Goal: Task Accomplishment & Management: Complete application form

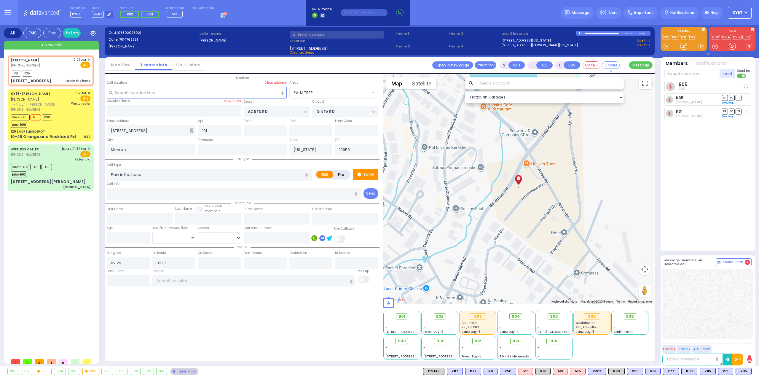
select select "PALM TREE"
select select
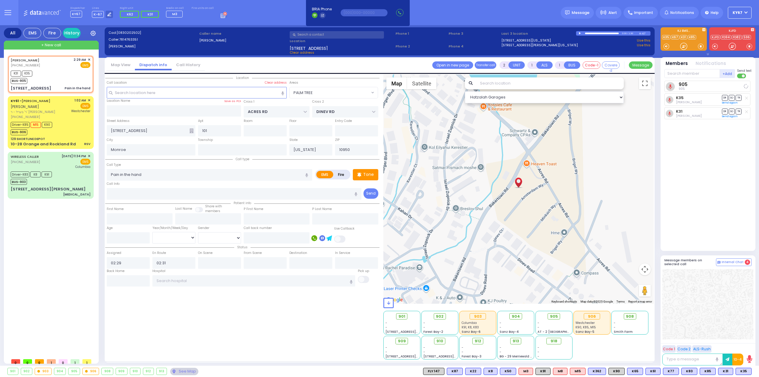
select select
radio input "true"
select select
select select "Hatzalah Garages"
select select "PALM TREE"
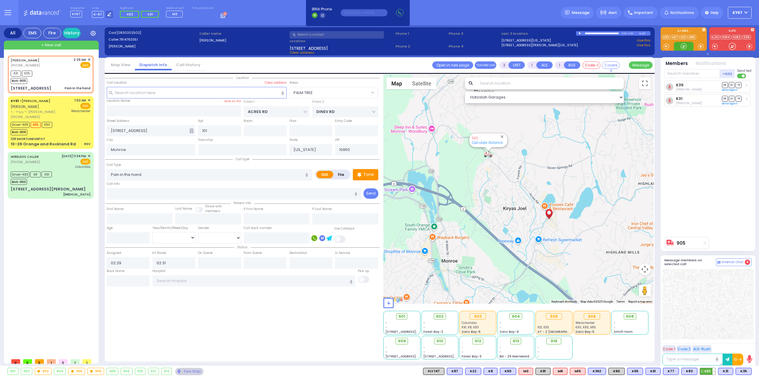
click at [715, 372] on button at bounding box center [713, 371] width 3 height 7
click at [709, 343] on icon at bounding box center [709, 345] width 6 height 6
click at [729, 322] on div at bounding box center [707, 304] width 91 height 70
click at [370, 174] on p "Tone" at bounding box center [368, 174] width 11 height 6
click at [71, 182] on div "Driver-K83 K8 K91 BUS-903" at bounding box center [51, 177] width 80 height 15
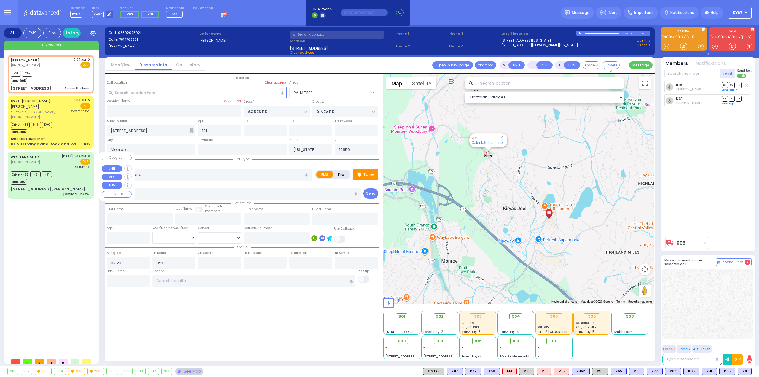
type input "6"
select select
type input "[MEDICAL_DATA]"
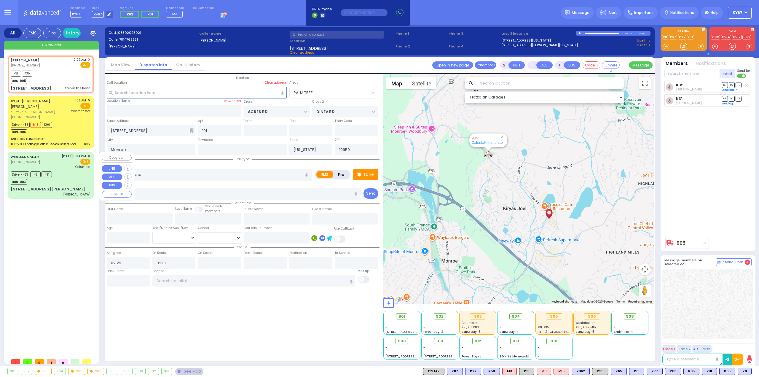
radio input "true"
type input "[PERSON_NAME]"
type input "Landau"
type input "76"
select select "Year"
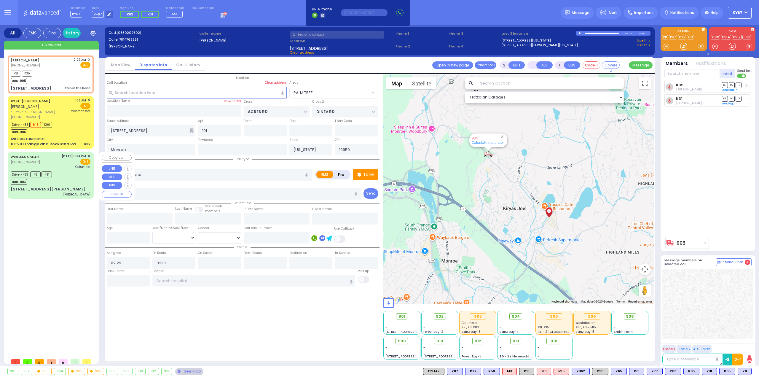
select select "[DEMOGRAPHIC_DATA]"
type input "23:34"
type input "23:37"
type input "23:43"
type input "00:16"
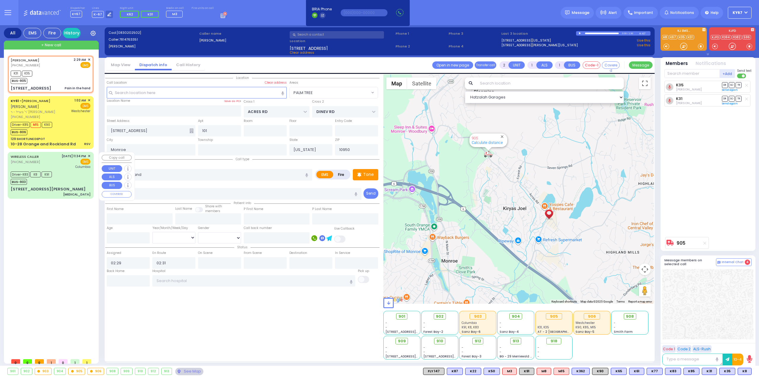
type input "00:59"
type input "01:21"
type input "[US_STATE][GEOGRAPHIC_DATA]- [GEOGRAPHIC_DATA]"
select select "Hatzalah Garages"
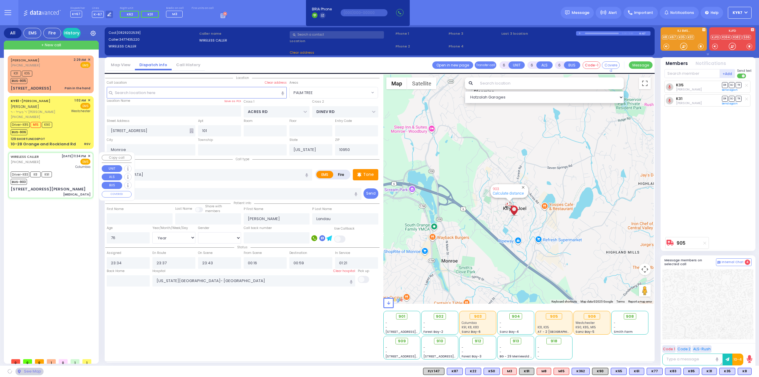
type input "EAHAL COURT"
type input "[STREET_ADDRESS][PERSON_NAME]"
type input "[PERSON_NAME]"
select select "SECTION 1"
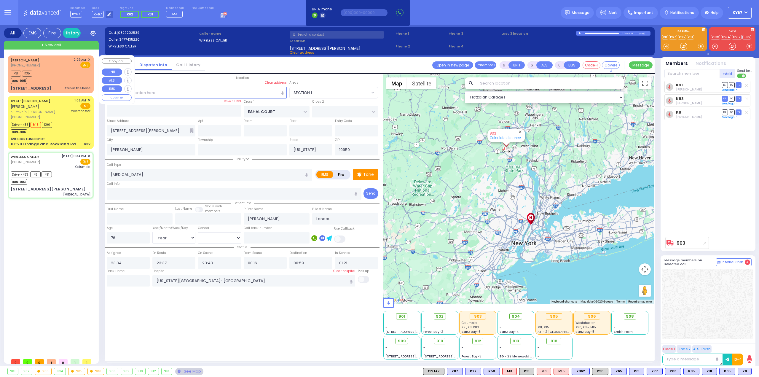
click at [60, 72] on div "K31 K35 BUS-905" at bounding box center [51, 76] width 80 height 15
type input "2"
type input "1"
select select
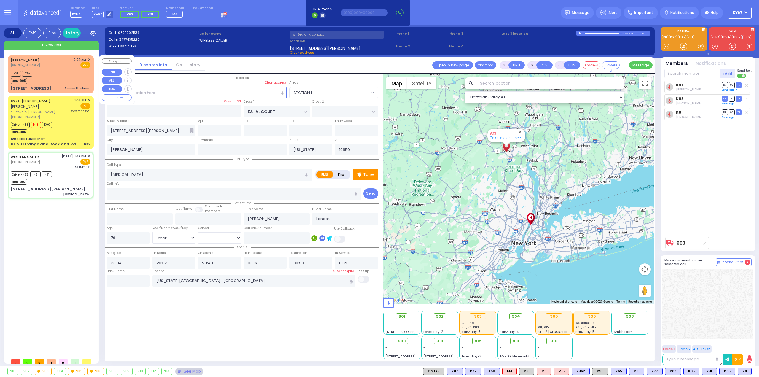
type input "Pain in the hand"
radio input "true"
select select
type input "02:29"
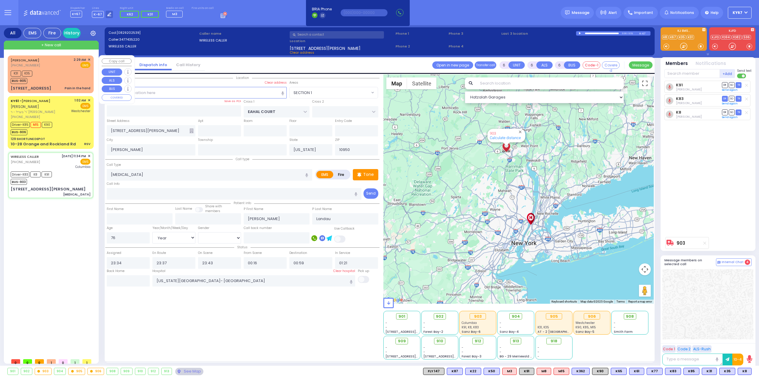
type input "02:31"
select select "Hatzalah Garages"
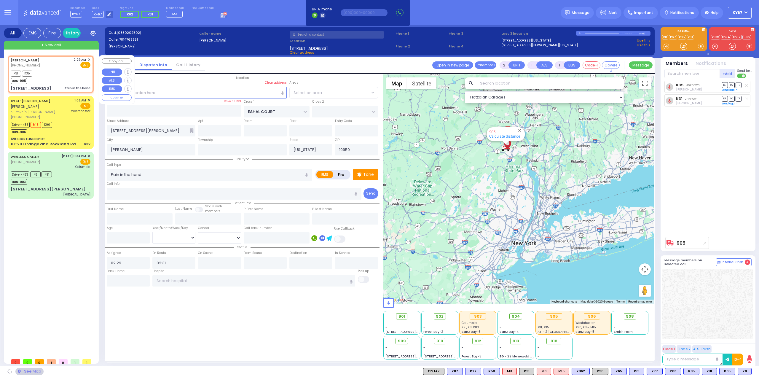
type input "ACRES RD"
type input "DINEV RD"
type input "[STREET_ADDRESS]"
type input "101"
type input "Monroe"
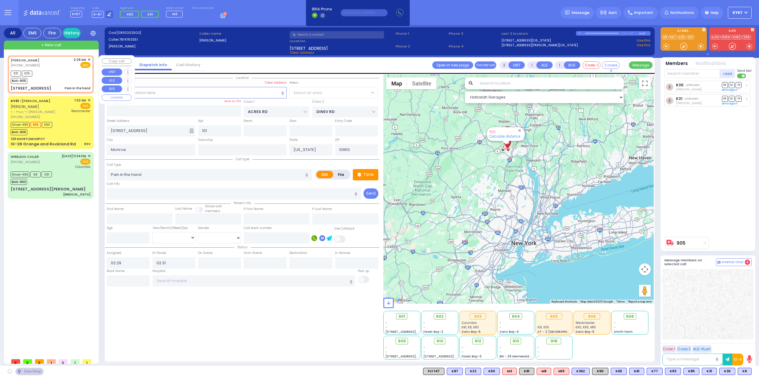
select select "PALM TREE"
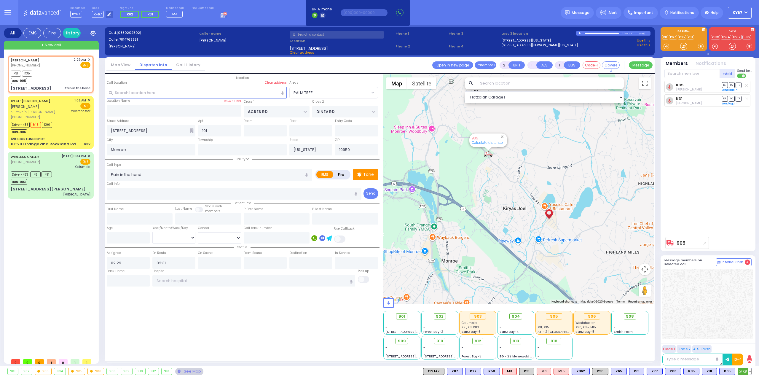
click at [745, 371] on span "K8" at bounding box center [744, 371] width 13 height 7
select select
radio input "true"
select select
select select "Hatzalah Garages"
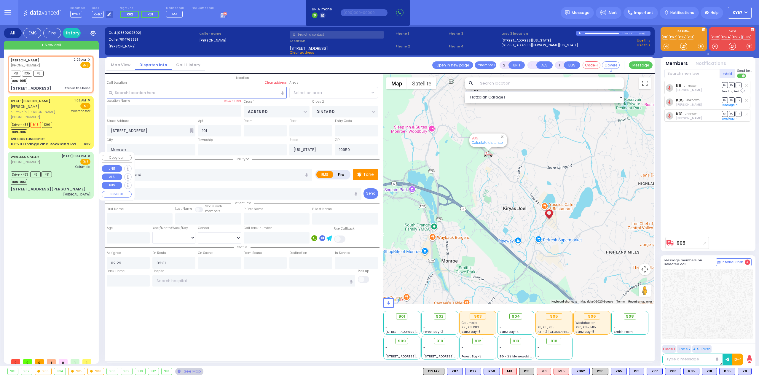
select select "PALM TREE"
click at [68, 188] on div "[STREET_ADDRESS][PERSON_NAME] [MEDICAL_DATA]" at bounding box center [51, 191] width 80 height 10
type input "6"
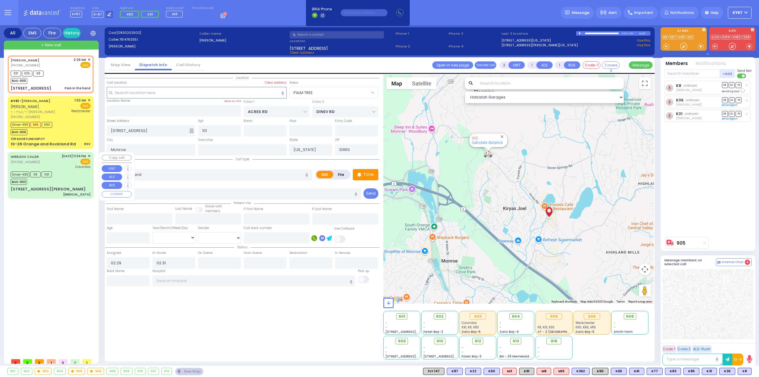
select select
type input "[MEDICAL_DATA]"
radio input "true"
type input "[PERSON_NAME]"
type input "Landau"
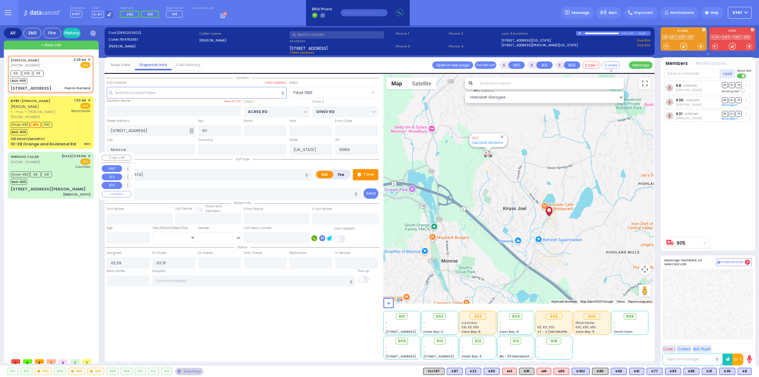
type input "76"
select select "Year"
select select "[DEMOGRAPHIC_DATA]"
type input "23:34"
type input "23:37"
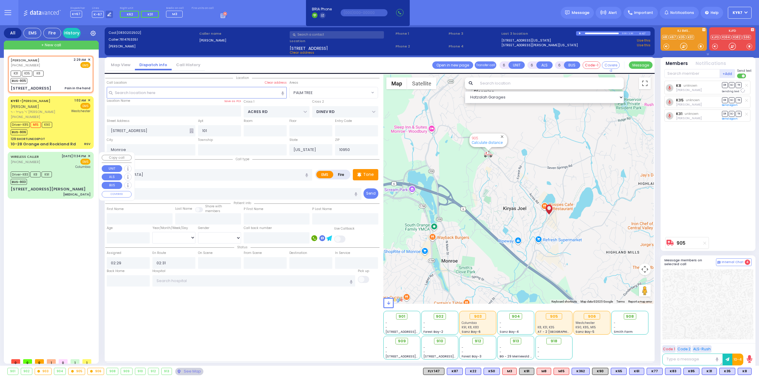
type input "23:43"
type input "00:16"
type input "00:59"
type input "01:21"
type input "[US_STATE][GEOGRAPHIC_DATA]- [GEOGRAPHIC_DATA]"
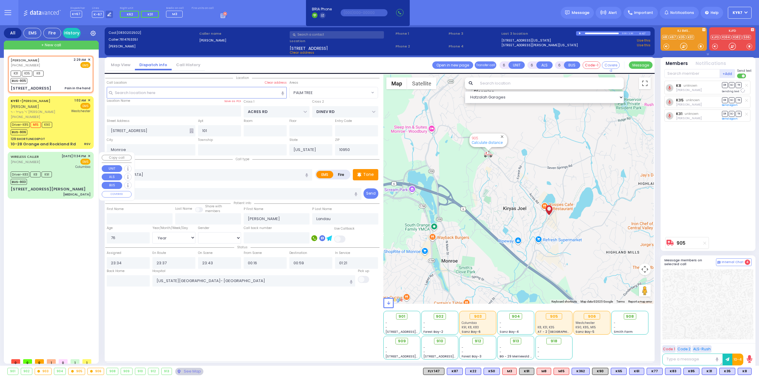
select select "Hatzalah Garages"
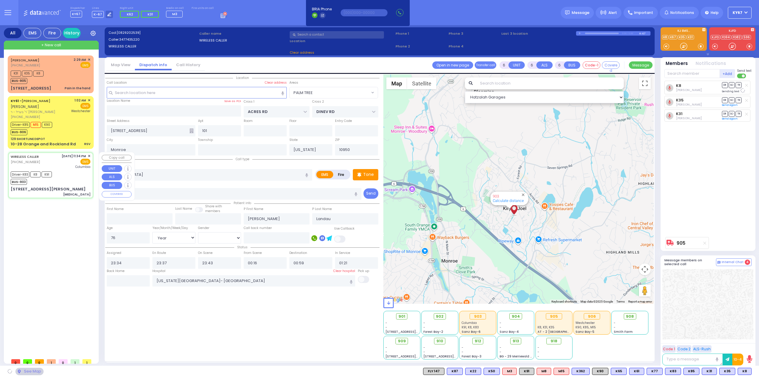
type input "EAHAL COURT"
type input "[STREET_ADDRESS][PERSON_NAME]"
type input "[PERSON_NAME]"
select select "SECTION 1"
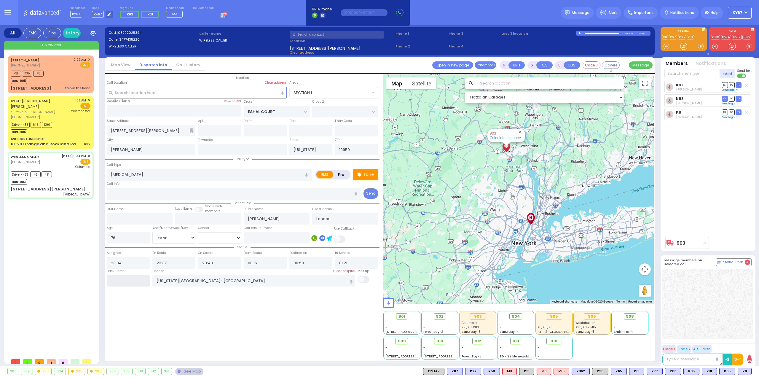
click at [125, 282] on input "text" at bounding box center [128, 280] width 43 height 11
click at [126, 279] on input "text" at bounding box center [128, 280] width 43 height 11
type input "02:33"
select select
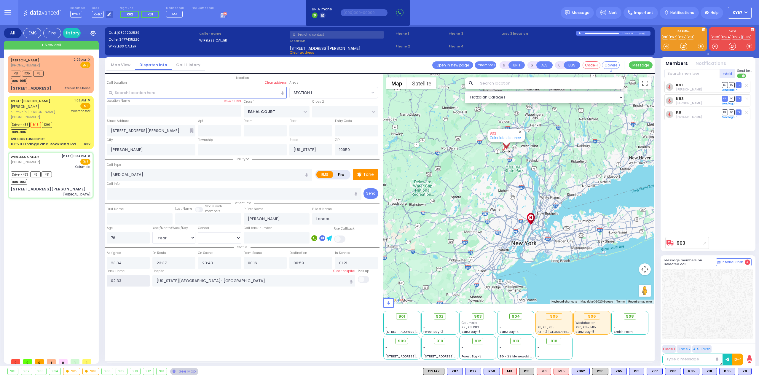
radio input "true"
select select
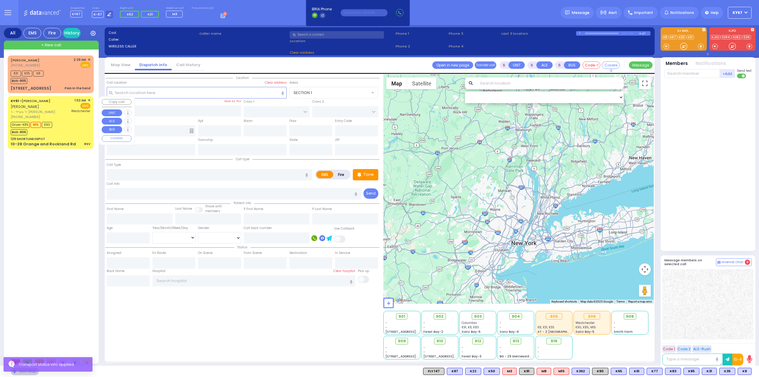
click at [62, 126] on div "Driver-K85 M15 K90 BUS-906" at bounding box center [51, 127] width 80 height 15
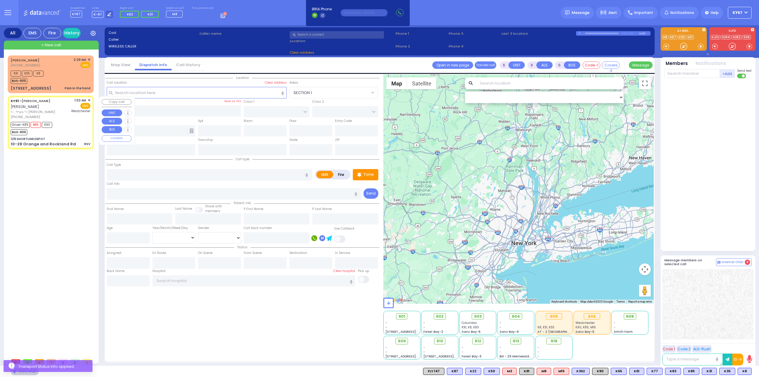
select select
type input "RSV"
radio input "true"
type input "[PERSON_NAME]"
type input "POLACHECK"
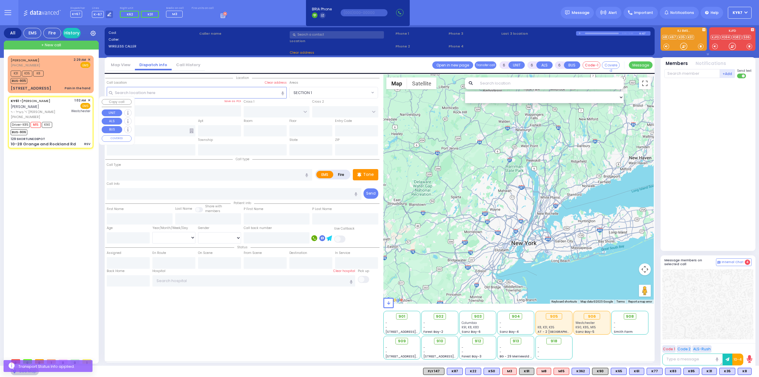
type input "[PERSON_NAME]"
type input "Bard"
type input "1"
select select "Year"
select select "[DEMOGRAPHIC_DATA]"
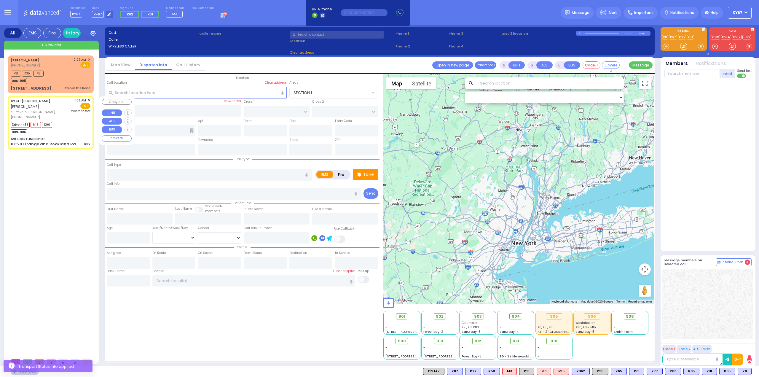
type input "01:02"
type input "01:04"
type input "01:24"
type input "01:34"
type input "[GEOGRAPHIC_DATA]-[PERSON_NAME][GEOGRAPHIC_DATA]"
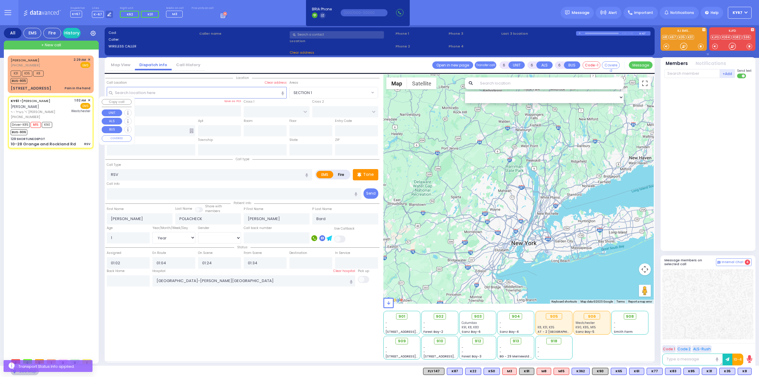
select select "Hatzalah Garages"
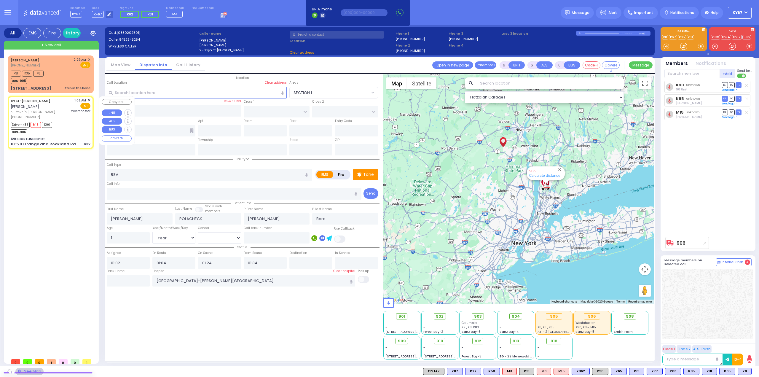
type input "129 SHORTLINE DEPOT"
type input "10-28 Orange and Rockland Rd"
type input "Monroe"
type input "[US_STATE]"
type input "10950"
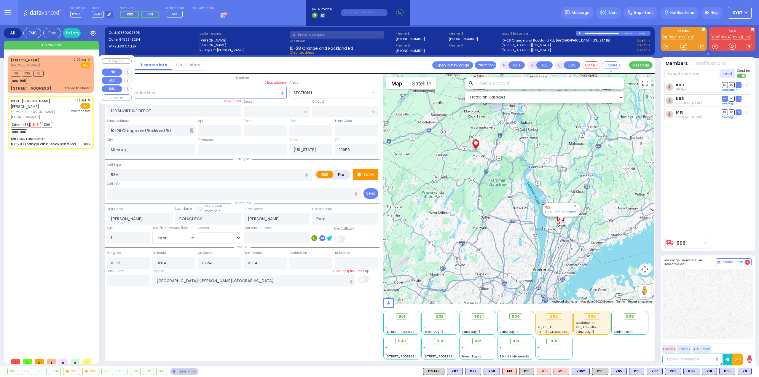
click at [62, 76] on div "K31 K35 K8 BUS-905" at bounding box center [51, 76] width 80 height 15
type input "2"
type input "1"
select select
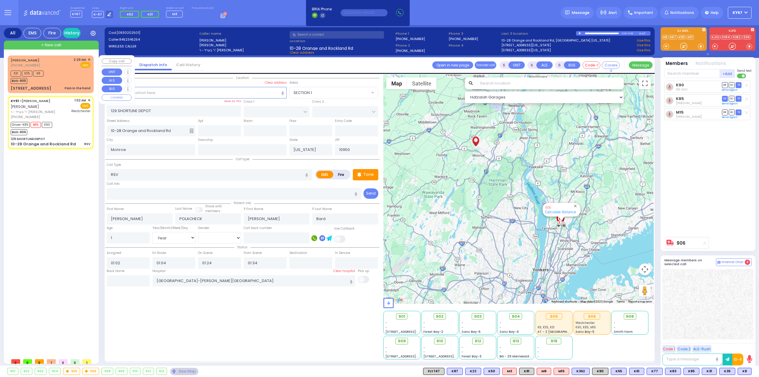
type input "Pain in the hand"
radio input "true"
select select
type input "02:29"
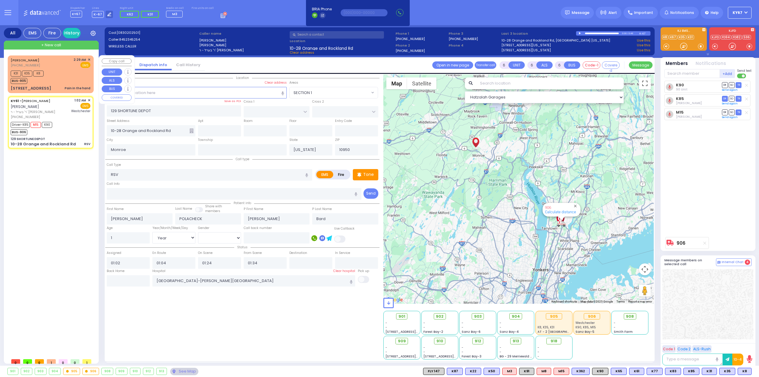
type input "02:31"
select select "Hatzalah Garages"
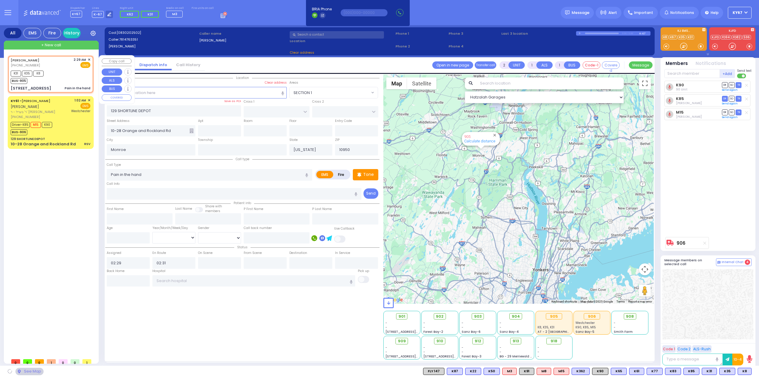
type input "ACRES RD"
type input "DINEV RD"
type input "[STREET_ADDRESS]"
type input "101"
select select "PALM TREE"
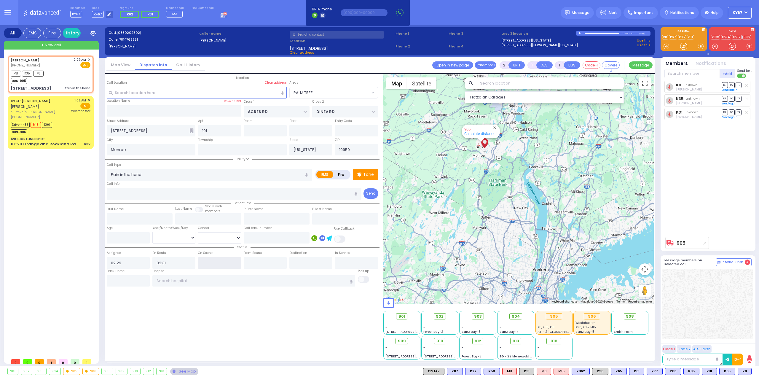
click at [215, 261] on input "text" at bounding box center [219, 262] width 43 height 11
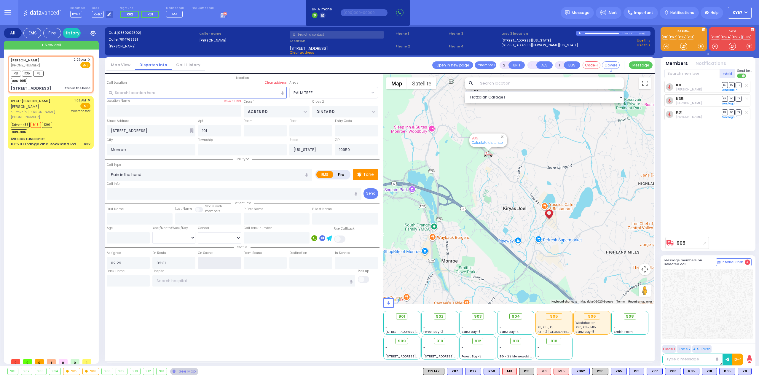
click at [215, 260] on input "text" at bounding box center [219, 262] width 43 height 11
type input "02:33"
select select
radio input "true"
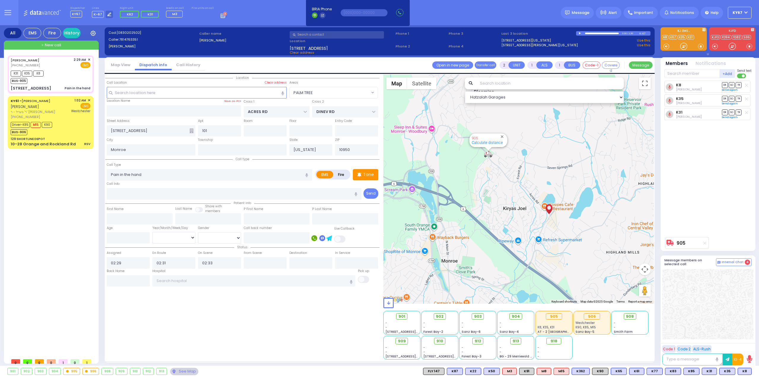
select select
select select "Hatzalah Garages"
click at [246, 305] on div "Location" at bounding box center [242, 216] width 274 height 285
select select "PALM TREE"
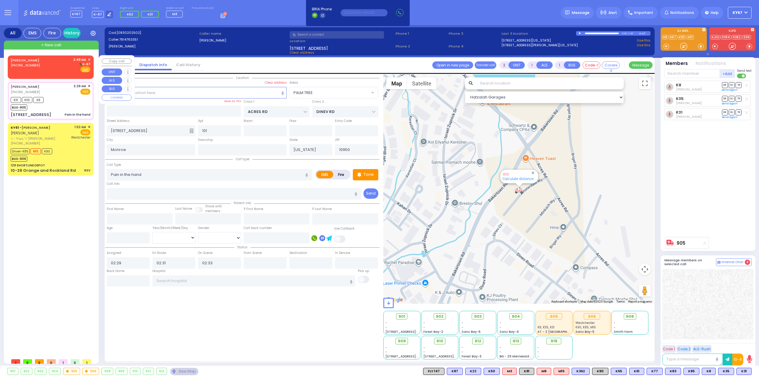
click at [61, 64] on div "[PERSON_NAME] [PHONE_NUMBER] 2:49 AM ✕ K-67 EMS" at bounding box center [51, 64] width 80 height 15
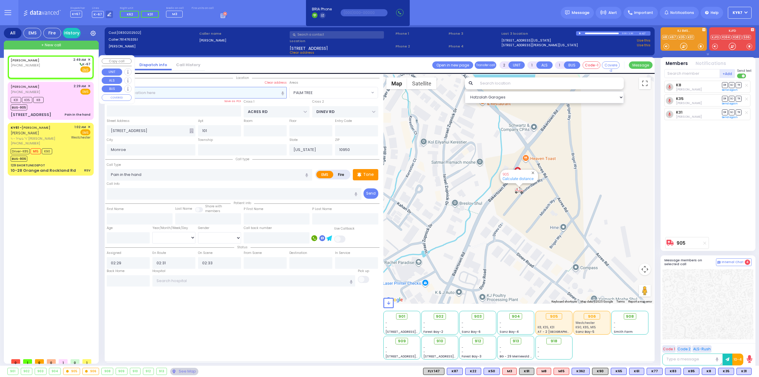
select select
radio input "true"
select select
type input "02:49"
select select "Hatzalah Garages"
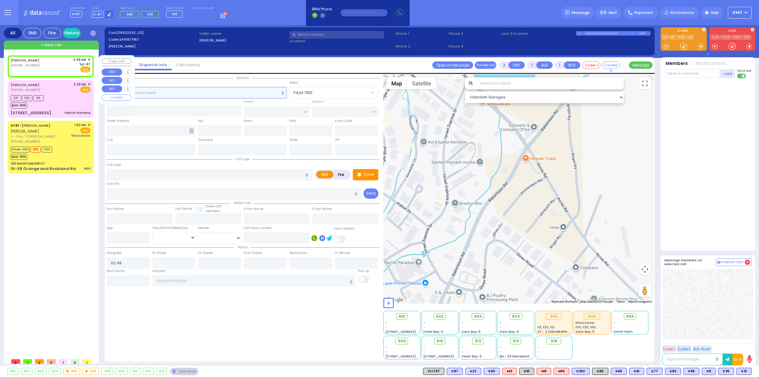
select select
radio input "true"
select select
select select "Hatzalah Garages"
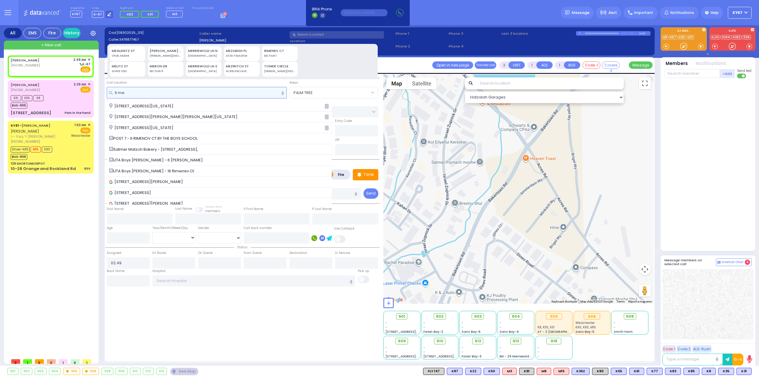
type input "6 me"
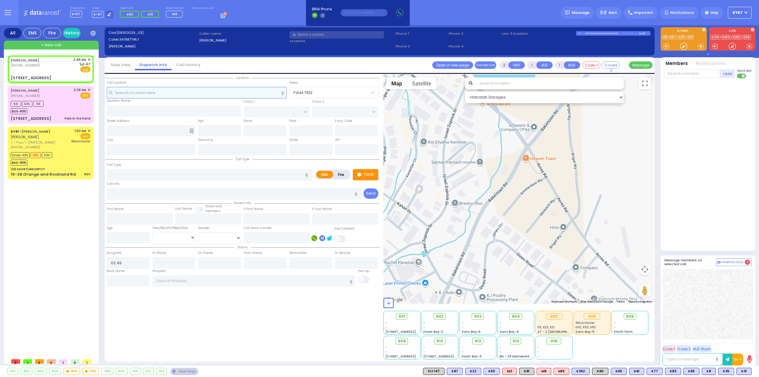
select select
radio input "true"
select select
select select "Hatzalah Garages"
type input "KAHAN DR"
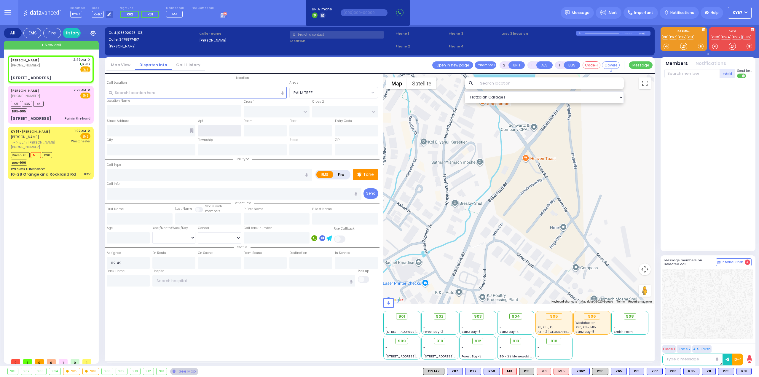
type input "[PERSON_NAME] BLVD"
type input "[STREET_ADDRESS]"
type input "Monroe"
type input "[US_STATE]"
type input "10950"
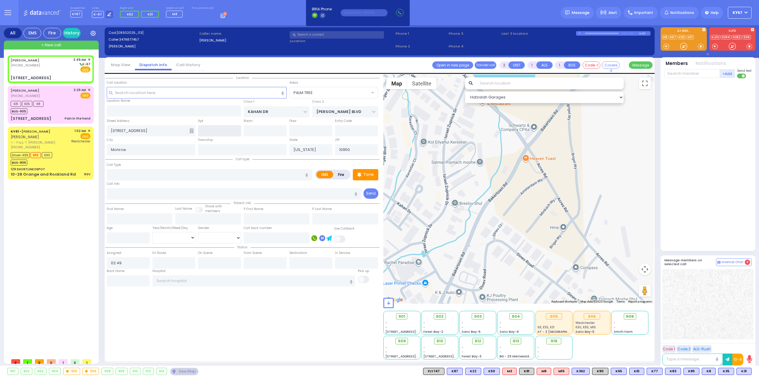
select select "SECTION 4"
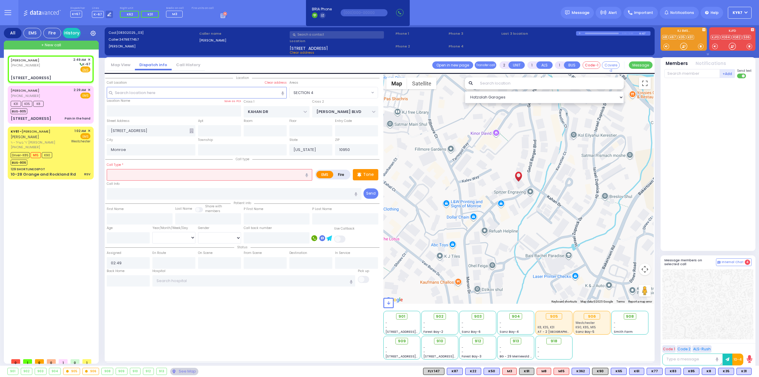
click at [152, 175] on input "text" at bounding box center [209, 174] width 205 height 11
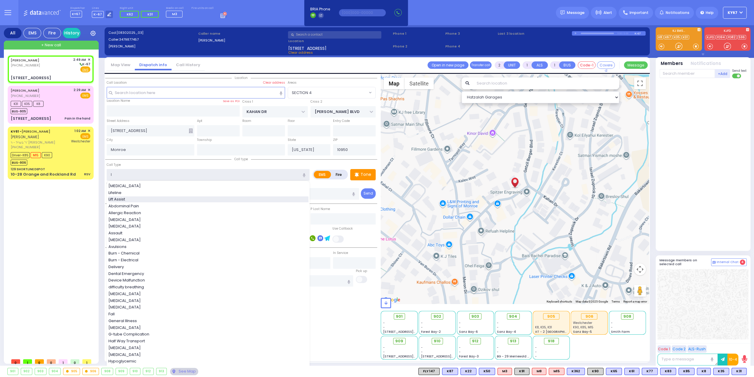
type input "Lift Assist"
type input "4"
type input "0"
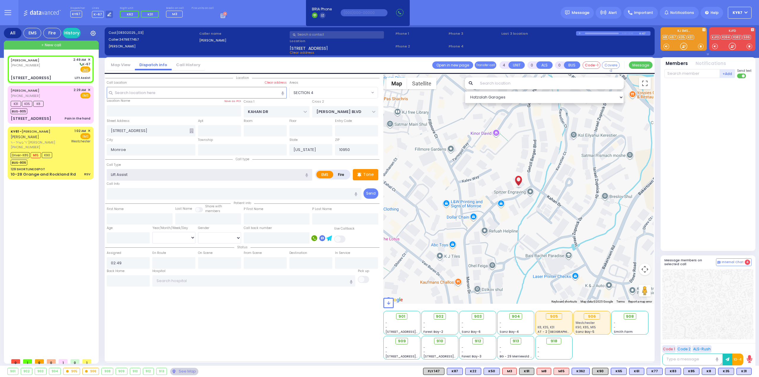
select select
radio input "true"
click at [229, 301] on div "Location" at bounding box center [242, 216] width 274 height 285
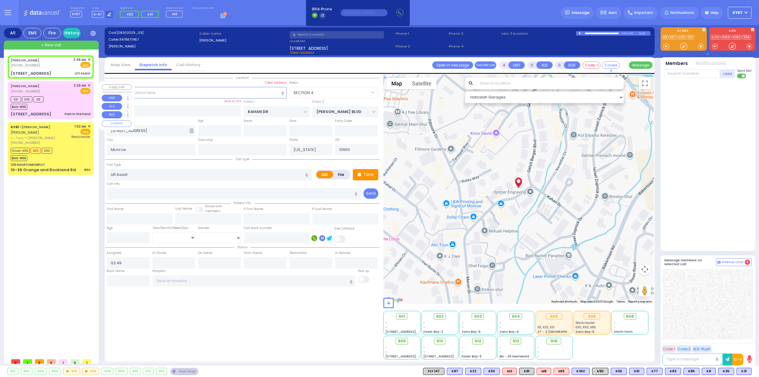
click at [65, 96] on div "K31 K35 K8 BUS-905" at bounding box center [51, 102] width 80 height 15
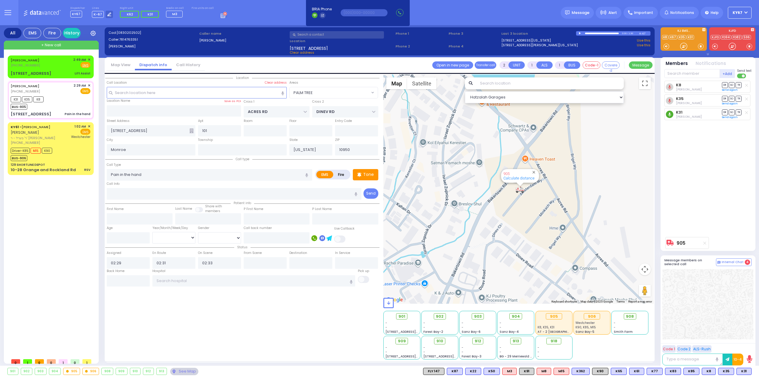
click at [669, 115] on icon at bounding box center [669, 114] width 7 height 7
click at [670, 114] on circle at bounding box center [669, 114] width 7 height 7
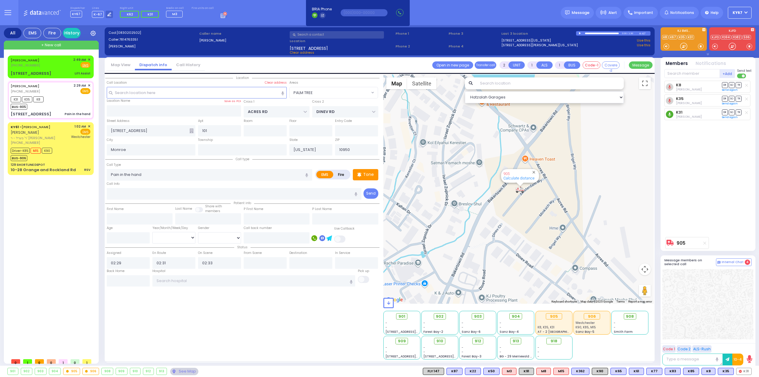
click at [670, 114] on circle at bounding box center [669, 114] width 7 height 7
click at [558, 303] on button "Assign Bus With Members" at bounding box center [567, 301] width 57 height 9
click at [56, 65] on div "[PERSON_NAME] [PHONE_NUMBER] 2:49 AM ✕ Fire EMS" at bounding box center [51, 62] width 80 height 11
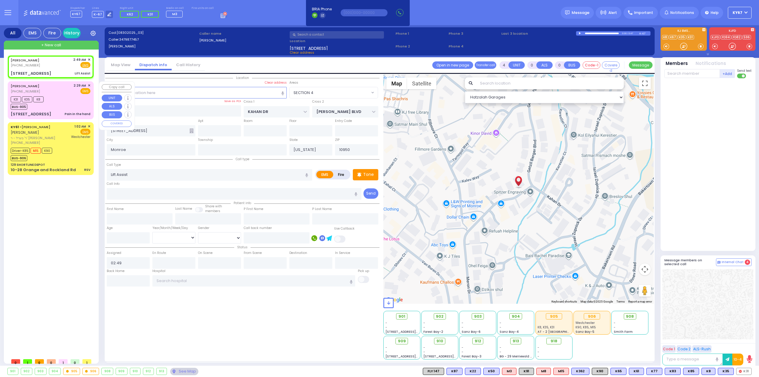
click at [54, 100] on div "K31 K35 K8 BUS-905" at bounding box center [51, 102] width 80 height 15
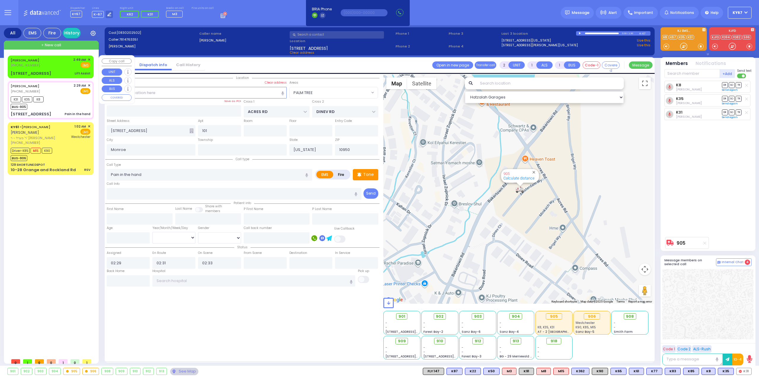
click at [62, 63] on div "[PERSON_NAME] [PHONE_NUMBER] 2:49 AM ✕ Fire EMS" at bounding box center [51, 62] width 80 height 11
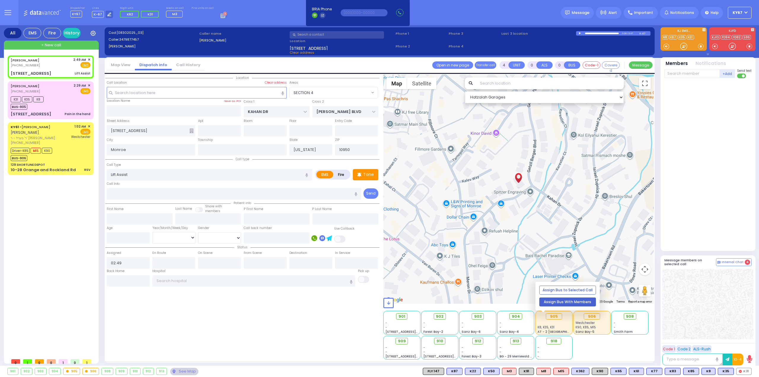
click at [561, 303] on button "Assign Bus With Members" at bounding box center [567, 301] width 57 height 9
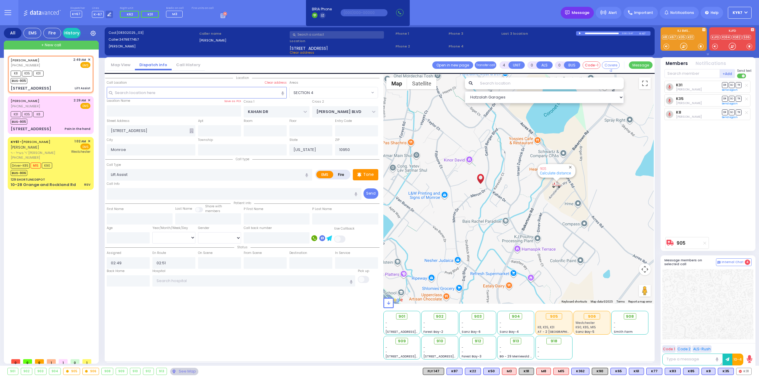
click at [574, 10] on div "Message" at bounding box center [576, 13] width 33 height 12
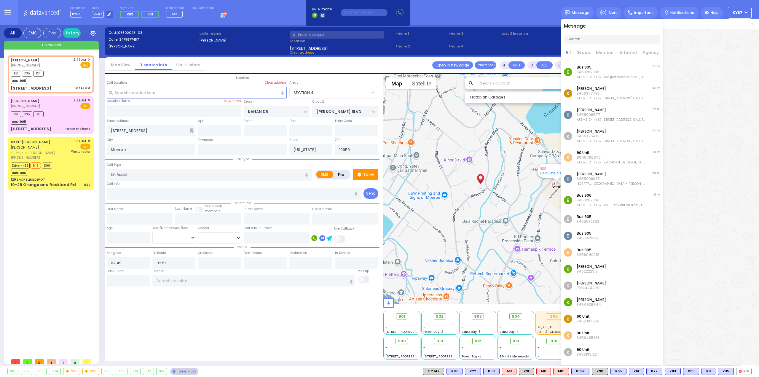
click at [609, 77] on p "KJ EMS D- KY67 905 just went on a call, UNITS: [GEOGRAPHIC_DATA], 905" at bounding box center [610, 76] width 69 height 5
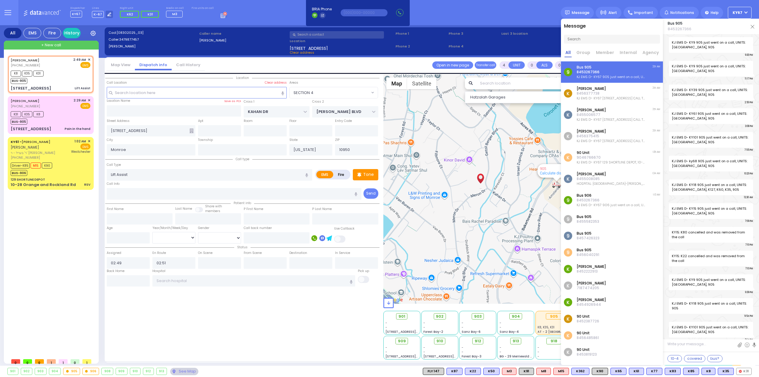
scroll to position [3009, 0]
click at [607, 92] on p "8456377738" at bounding box center [610, 93] width 69 height 5
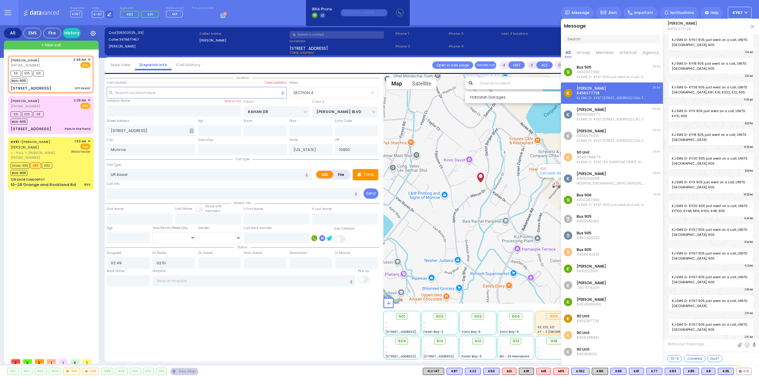
scroll to position [12273, 0]
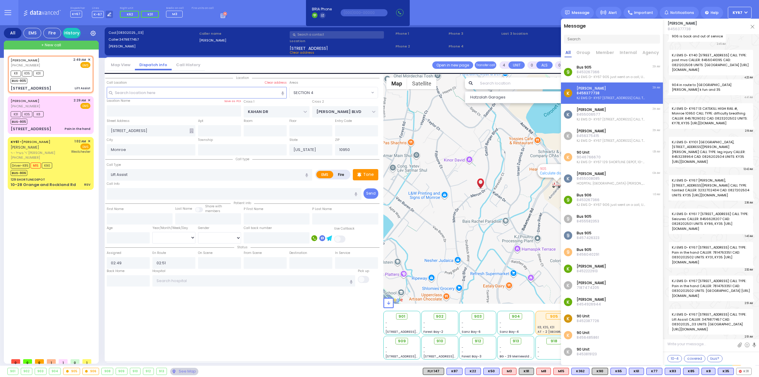
click at [753, 28] on link at bounding box center [752, 26] width 4 height 6
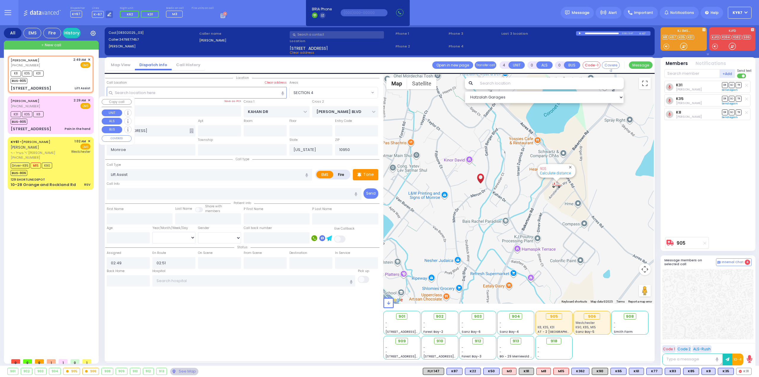
click at [89, 100] on span "✕" at bounding box center [89, 100] width 3 height 5
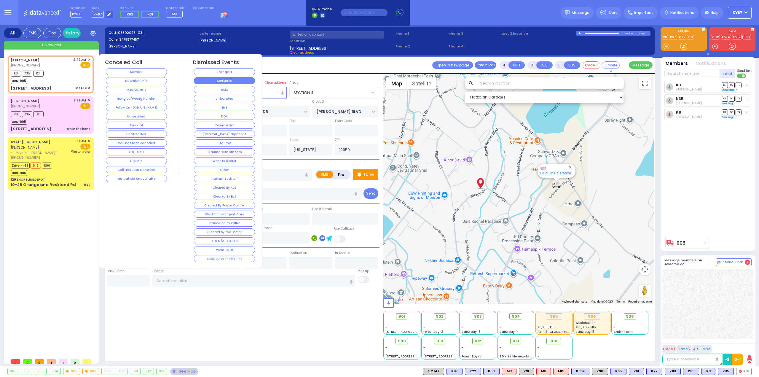
click at [229, 81] on button "Corrected" at bounding box center [224, 80] width 61 height 7
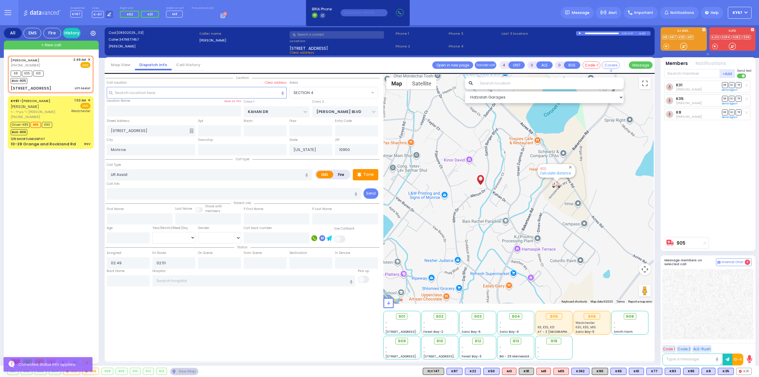
click at [58, 159] on div "[PERSON_NAME] [PHONE_NUMBER] 2:49 AM ✕ K8 K35 K31 BUS-905" at bounding box center [52, 205] width 88 height 300
click at [71, 205] on div "[PERSON_NAME] [PHONE_NUMBER] 2:49 AM ✕ K8 K35 K31 BUS-905" at bounding box center [52, 205] width 88 height 300
click at [73, 130] on div "Driver-K85 M15 K90 BUS-906" at bounding box center [51, 127] width 80 height 15
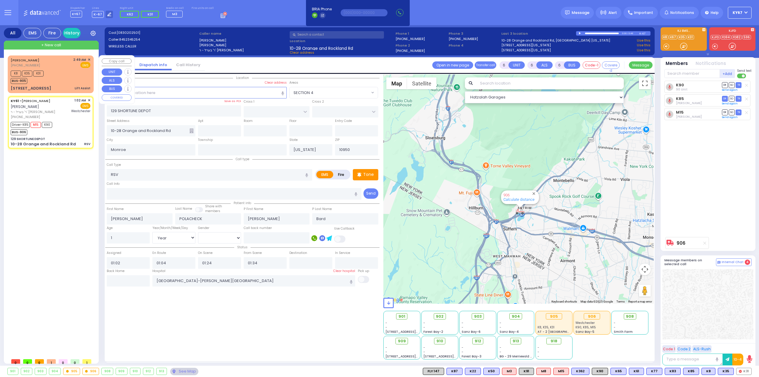
click at [69, 79] on div "K8 K35 K31 BUS-905" at bounding box center [51, 76] width 80 height 15
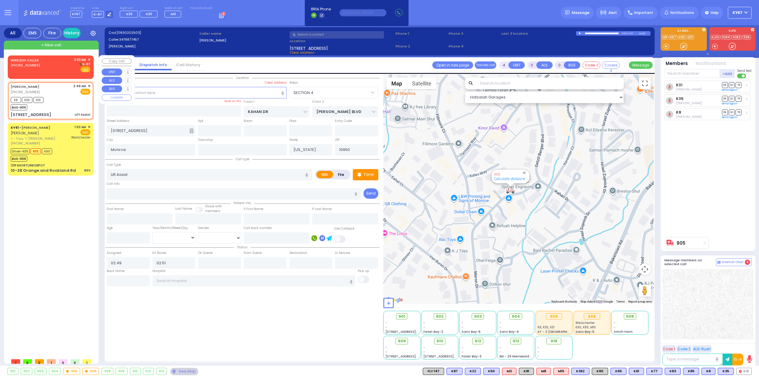
click at [66, 68] on div "WIRELESS CALLER [PHONE_NUMBER] 3:03 AM ✕ K-67" at bounding box center [51, 64] width 80 height 15
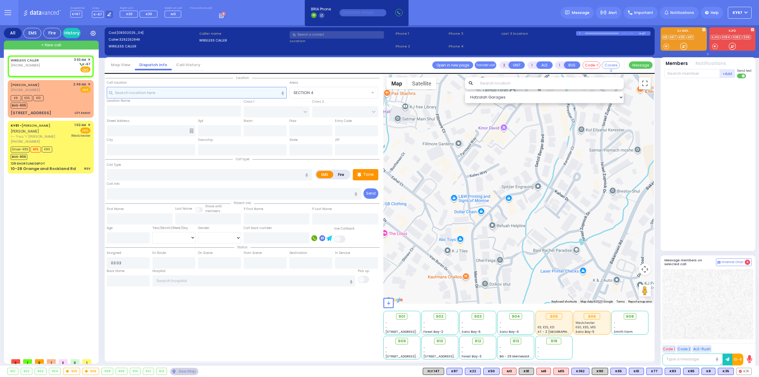
click at [190, 94] on input "text" at bounding box center [197, 92] width 180 height 11
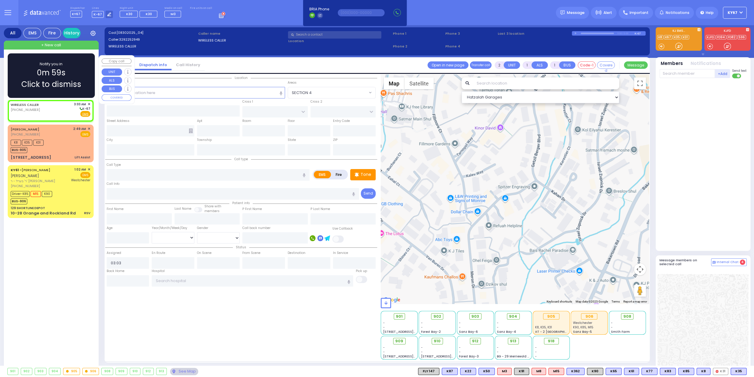
click at [88, 103] on span "✕" at bounding box center [89, 104] width 3 height 5
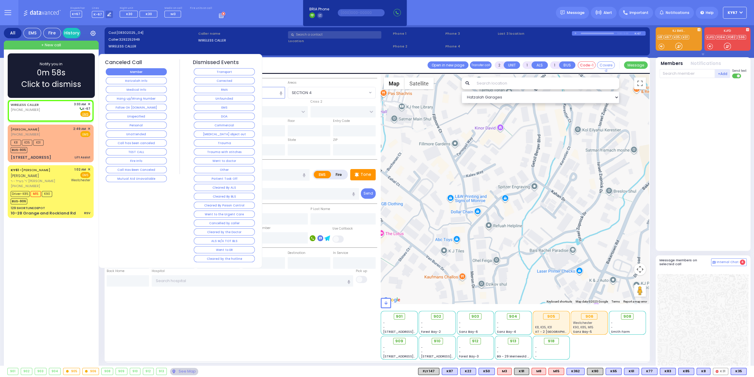
click at [153, 71] on button "Member" at bounding box center [136, 71] width 61 height 7
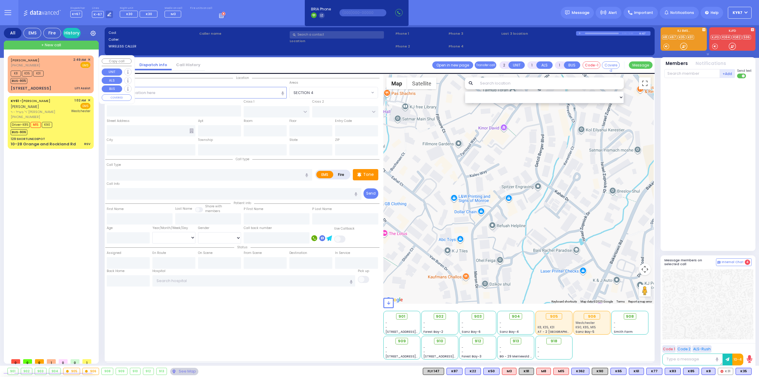
click at [67, 70] on div "K8 K35 K31 BUS-905" at bounding box center [51, 76] width 80 height 15
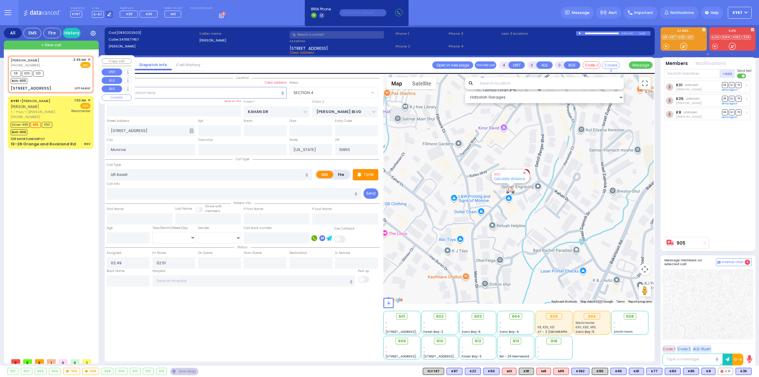
click at [89, 60] on span "✕" at bounding box center [89, 59] width 3 height 5
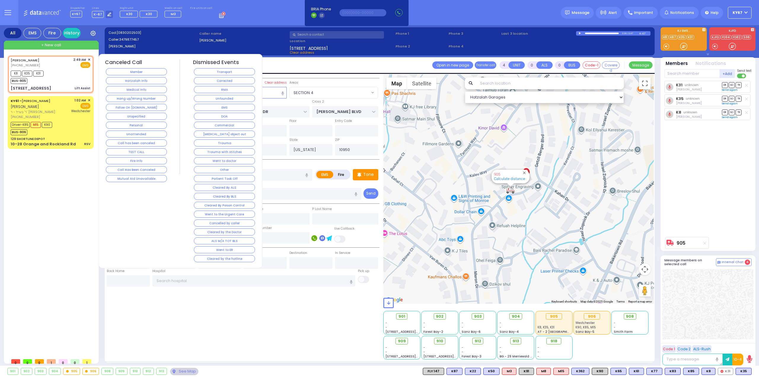
click at [205, 79] on button "Corrected" at bounding box center [224, 80] width 61 height 7
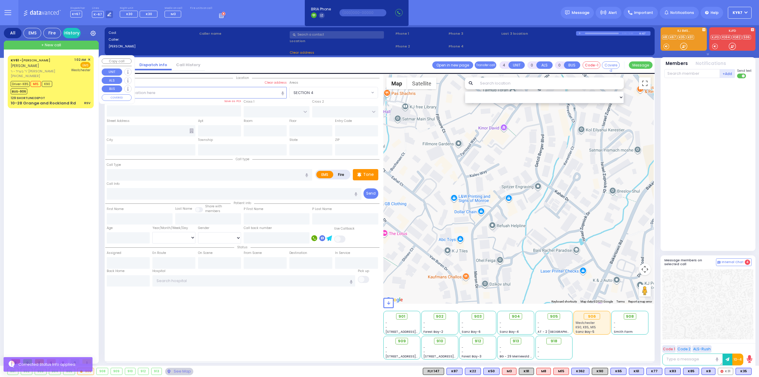
click at [60, 78] on div "[PHONE_NUMBER]" at bounding box center [40, 75] width 59 height 5
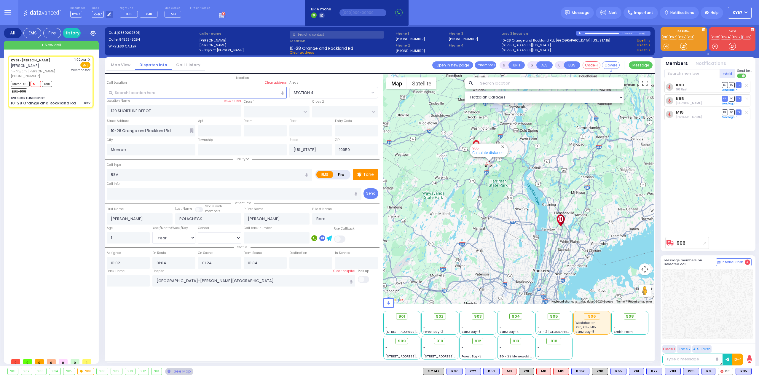
click at [41, 168] on div "KY61 - [PERSON_NAME] [PERSON_NAME] ר' בערל - ר' [PERSON_NAME] [PHONE_NUMBER] 1:…" at bounding box center [52, 205] width 88 height 300
